Goal: Task Accomplishment & Management: Use online tool/utility

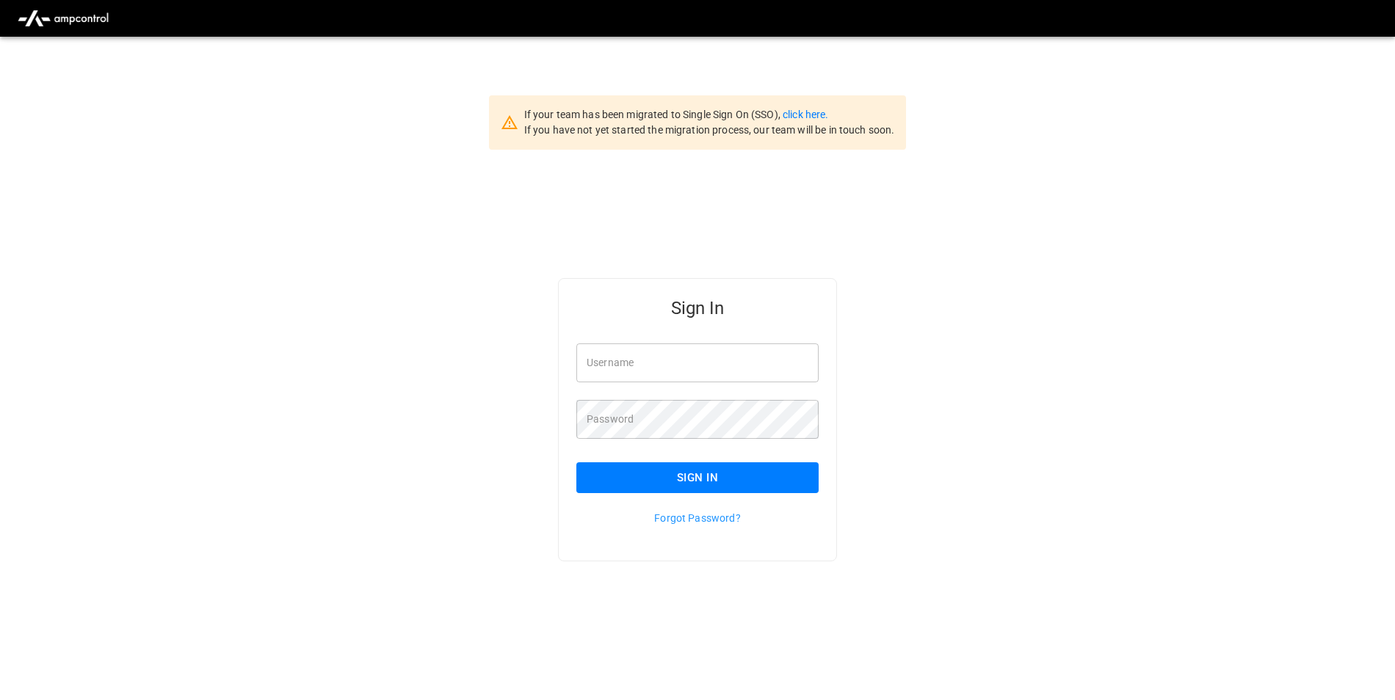
type input "**********"
click at [789, 478] on button "Sign In" at bounding box center [697, 478] width 242 height 31
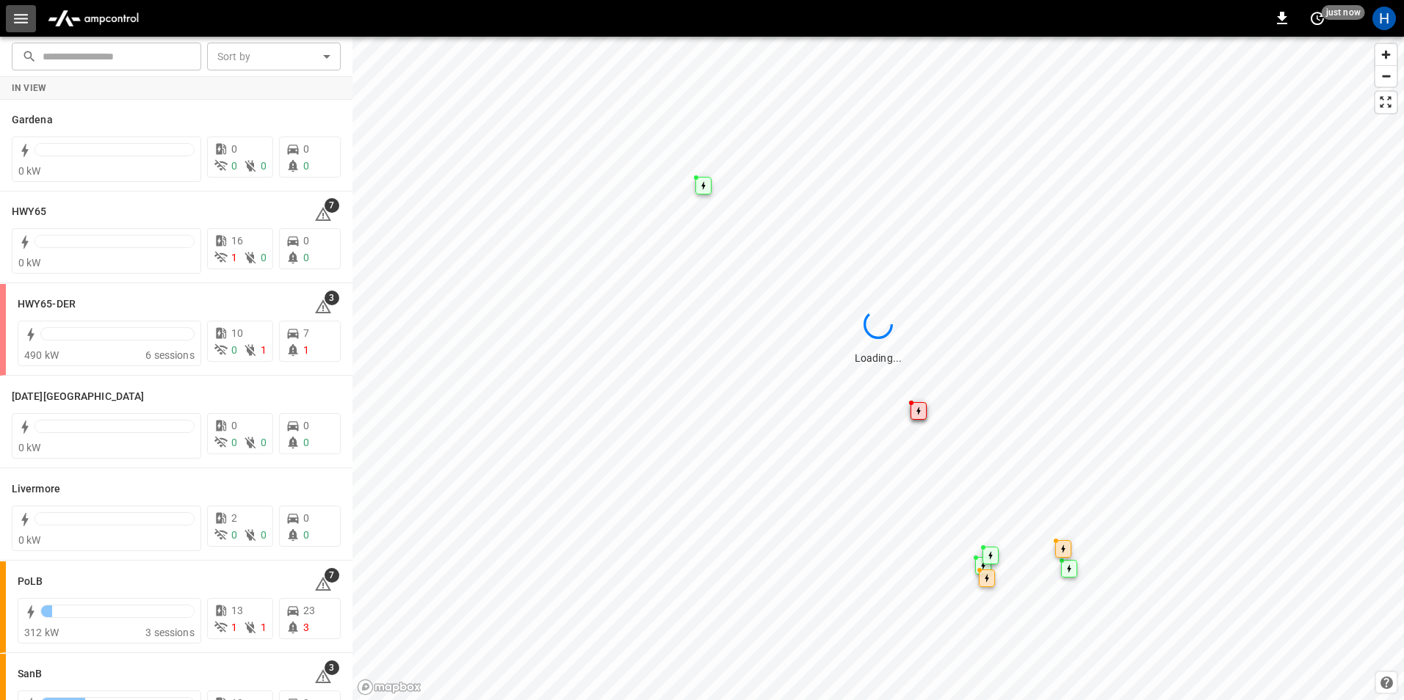
click at [12, 14] on icon "button" at bounding box center [21, 19] width 18 height 18
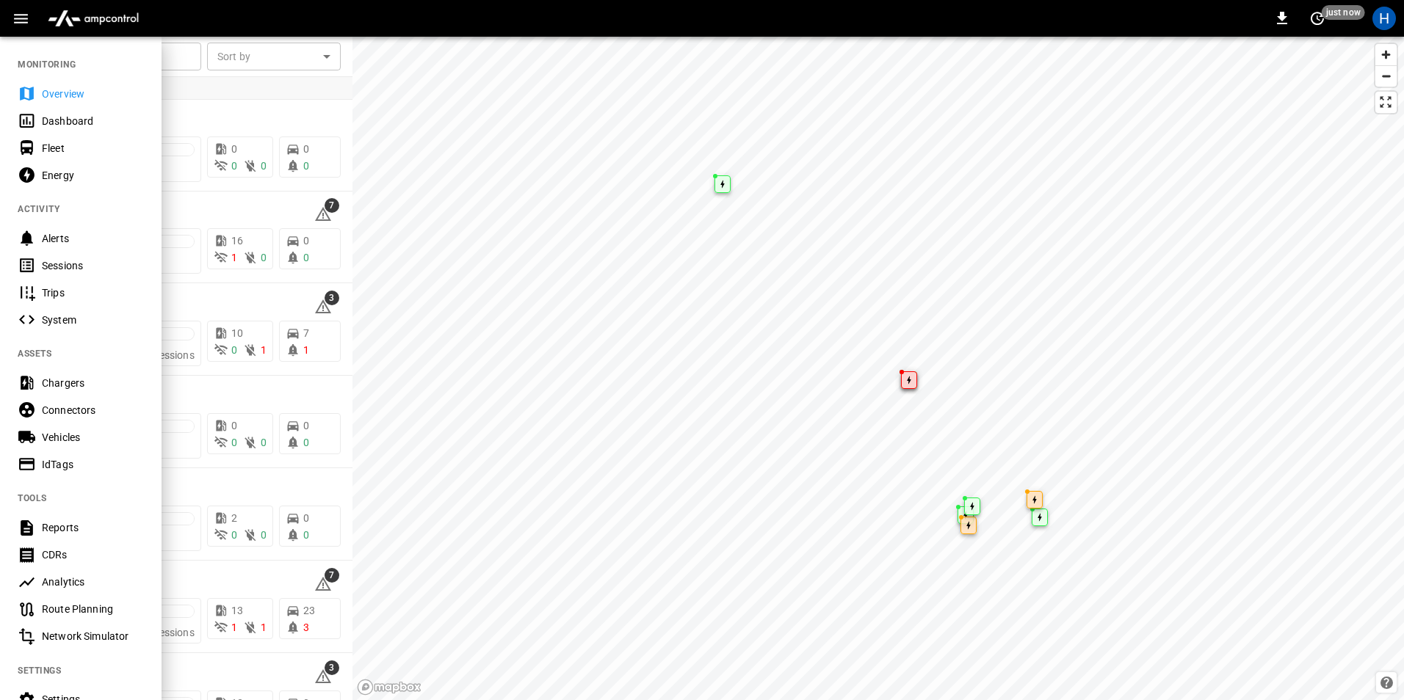
click at [52, 114] on div "Dashboard" at bounding box center [93, 121] width 102 height 15
